Goal: Transaction & Acquisition: Purchase product/service

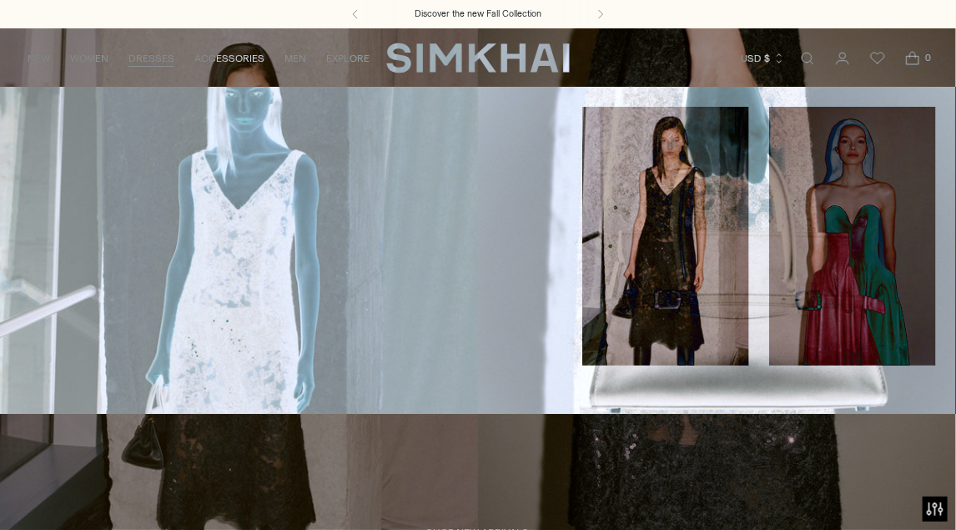
click at [152, 54] on link "DRESSES" at bounding box center [152, 58] width 46 height 37
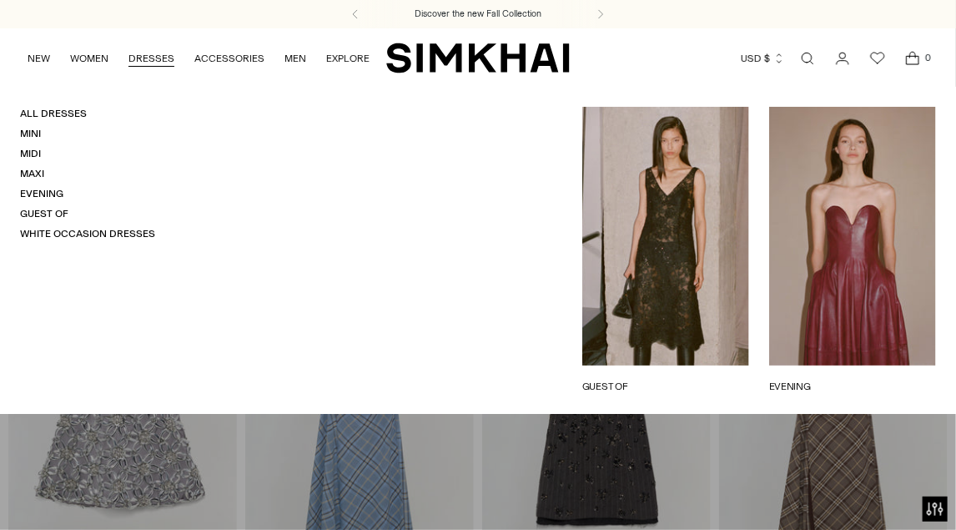
click at [45, 213] on link "Guest Of" at bounding box center [44, 214] width 48 height 12
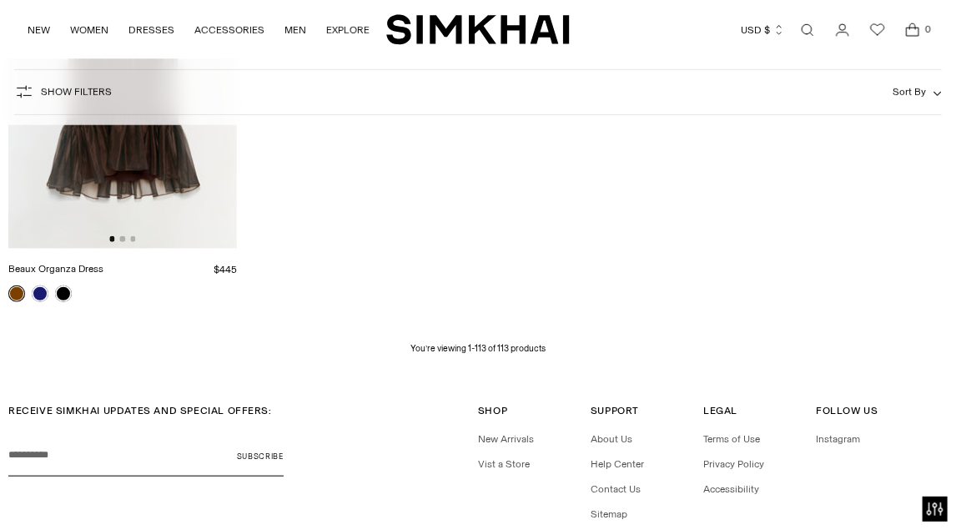
scroll to position [12308, 0]
